Goal: Check status: Check status

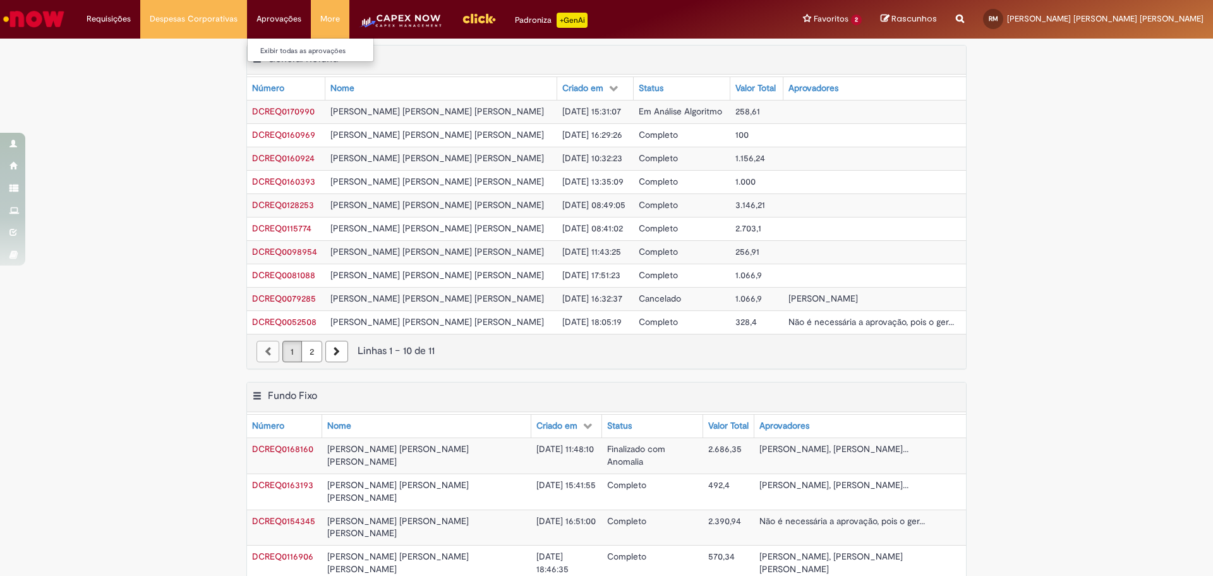
click at [284, 20] on li "Aprovações Exibir todas as aprovações" at bounding box center [279, 19] width 64 height 38
click at [285, 47] on link "Exibir todas as aprovações" at bounding box center [317, 51] width 139 height 14
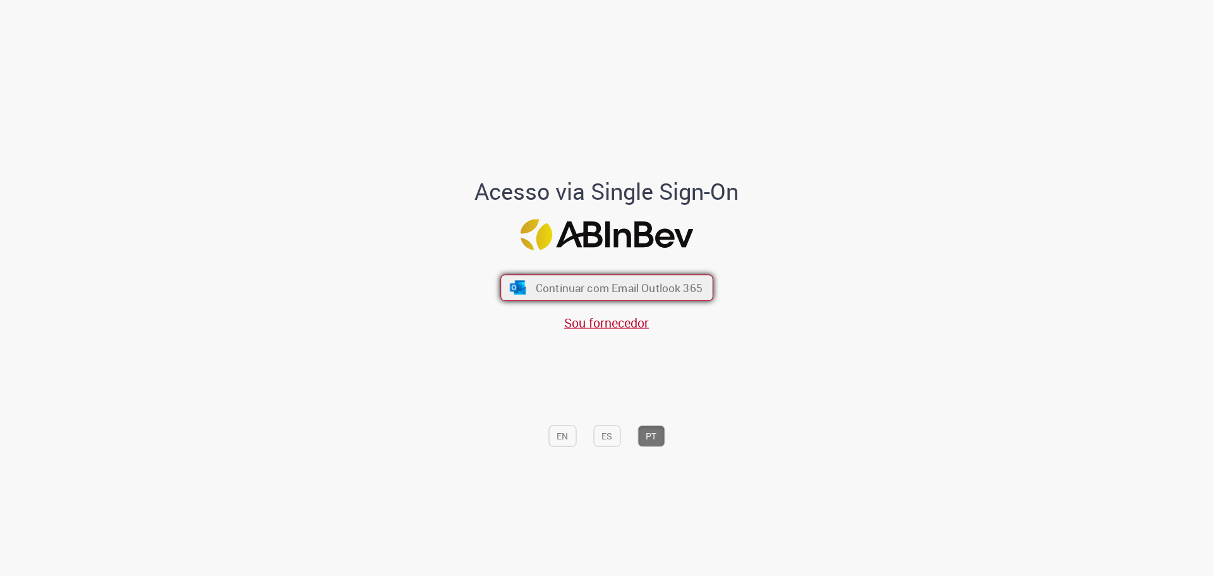
click at [555, 294] on span "Continuar com Email Outlook 365" at bounding box center [618, 287] width 167 height 15
click at [545, 292] on span "Continuar com Email Outlook 365" at bounding box center [618, 287] width 167 height 15
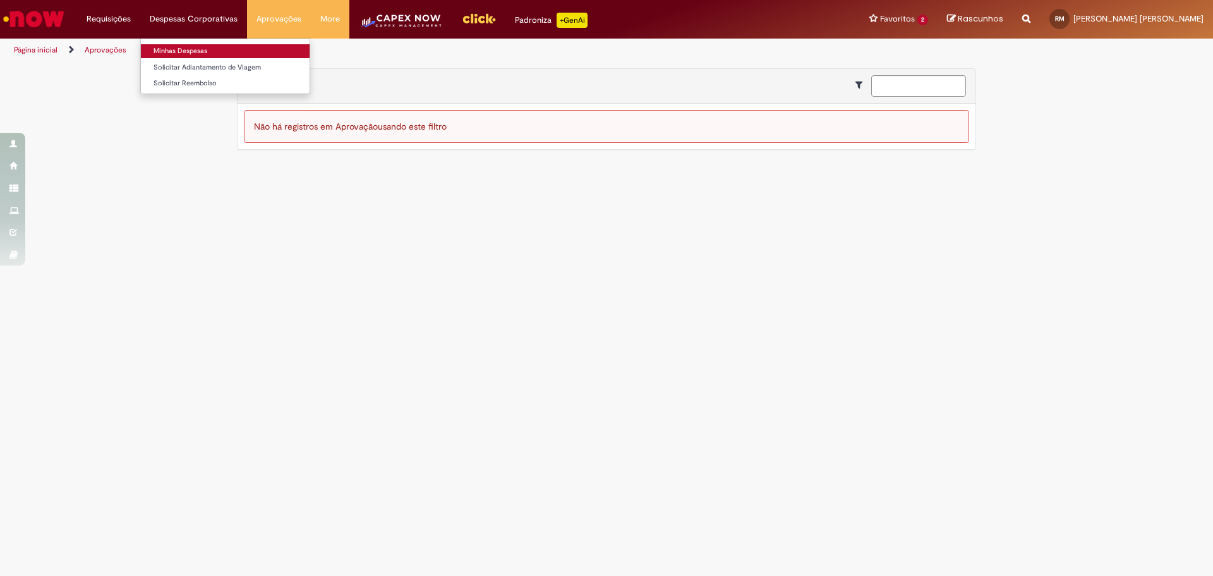
click at [184, 45] on link "Minhas Despesas" at bounding box center [225, 51] width 169 height 14
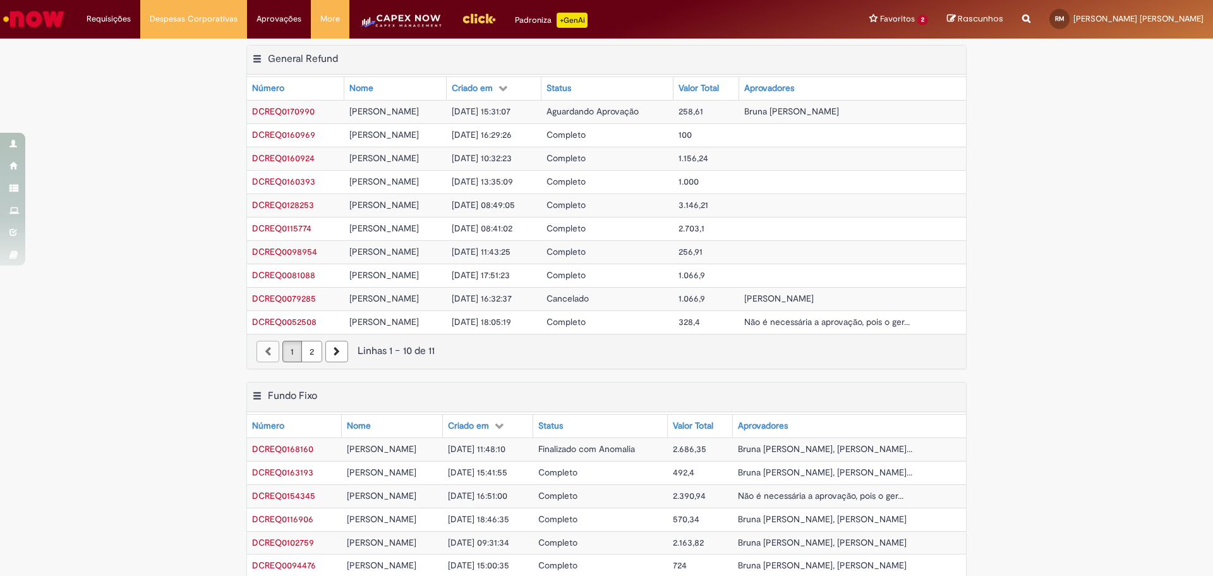
click at [510, 114] on span "[DATE] 15:31:07" at bounding box center [481, 111] width 59 height 11
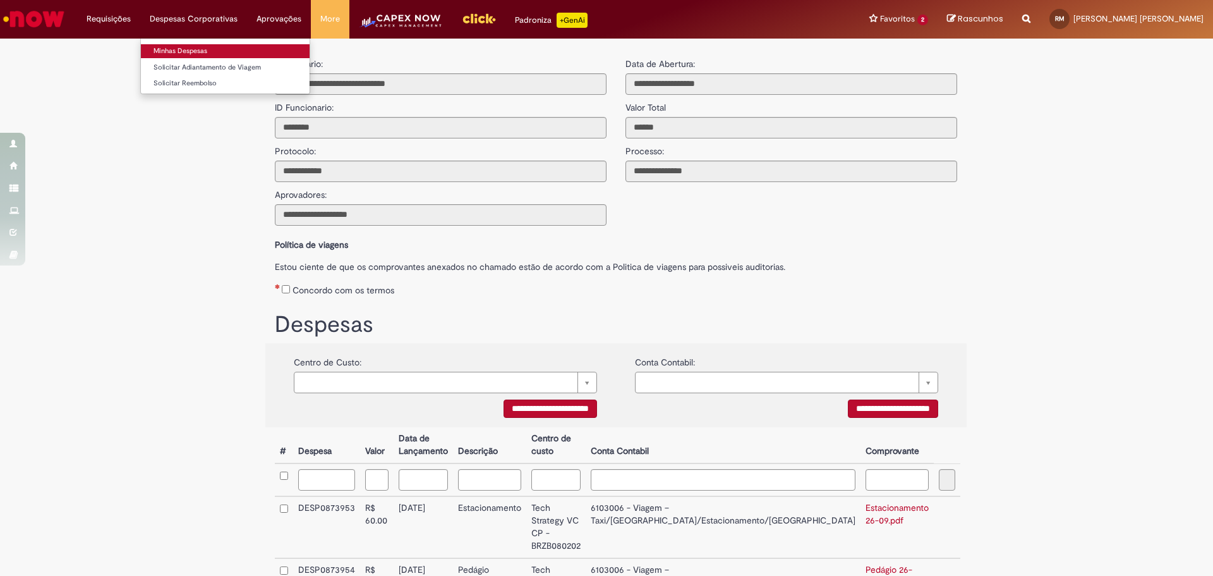
click at [210, 44] on link "Minhas Despesas" at bounding box center [225, 51] width 169 height 14
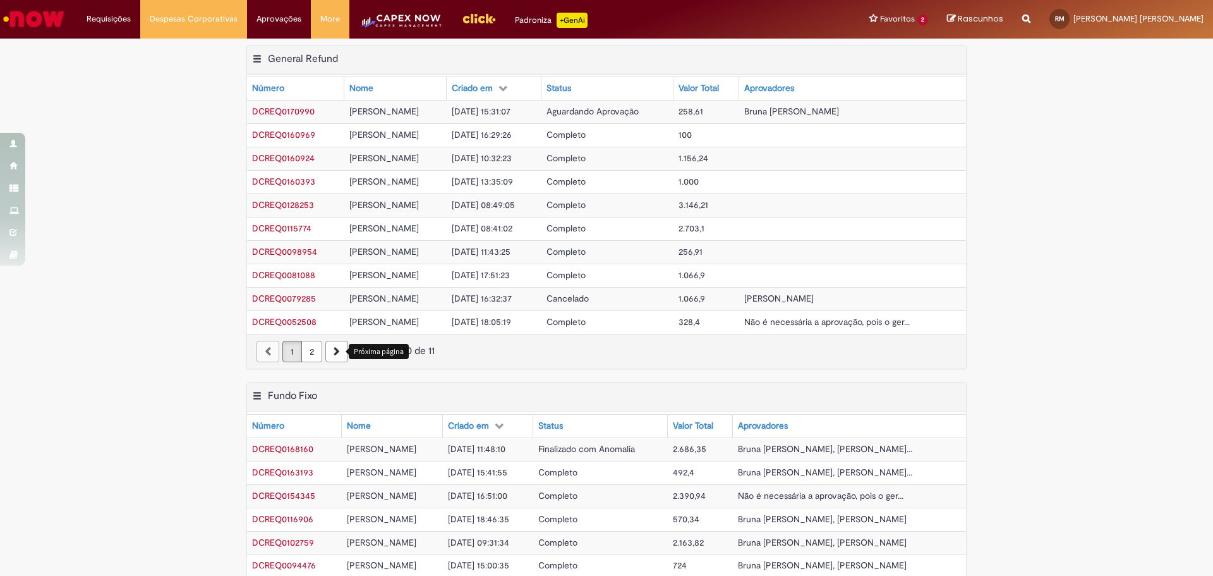
click at [333, 356] on link "Próxima página" at bounding box center [336, 351] width 23 height 21
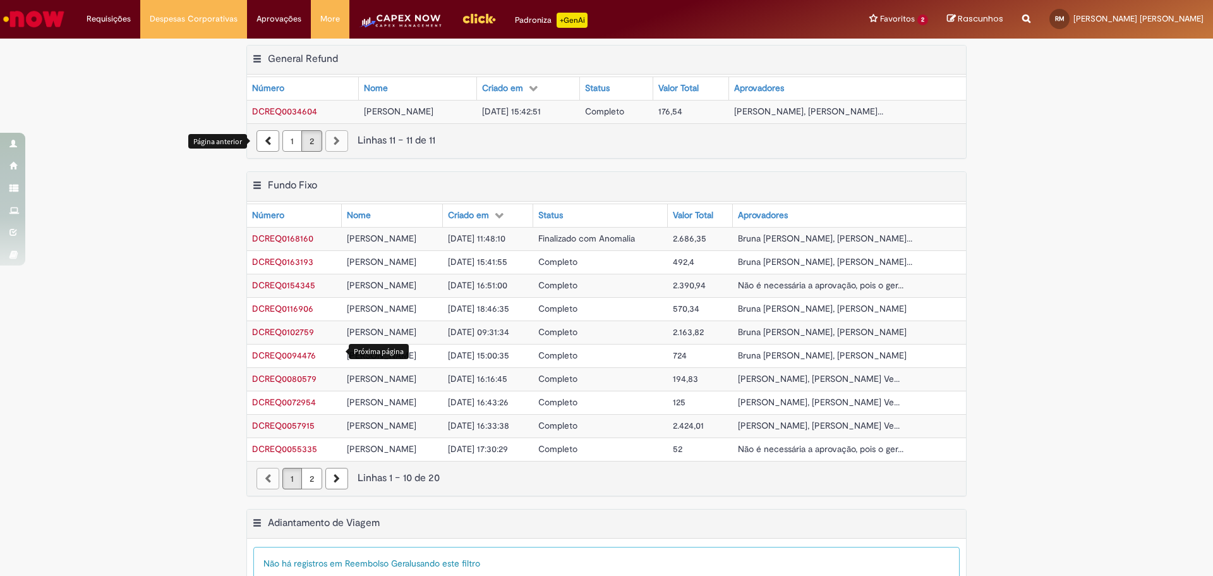
click at [269, 145] on link "Página anterior" at bounding box center [267, 140] width 23 height 21
